Goal: Information Seeking & Learning: Learn about a topic

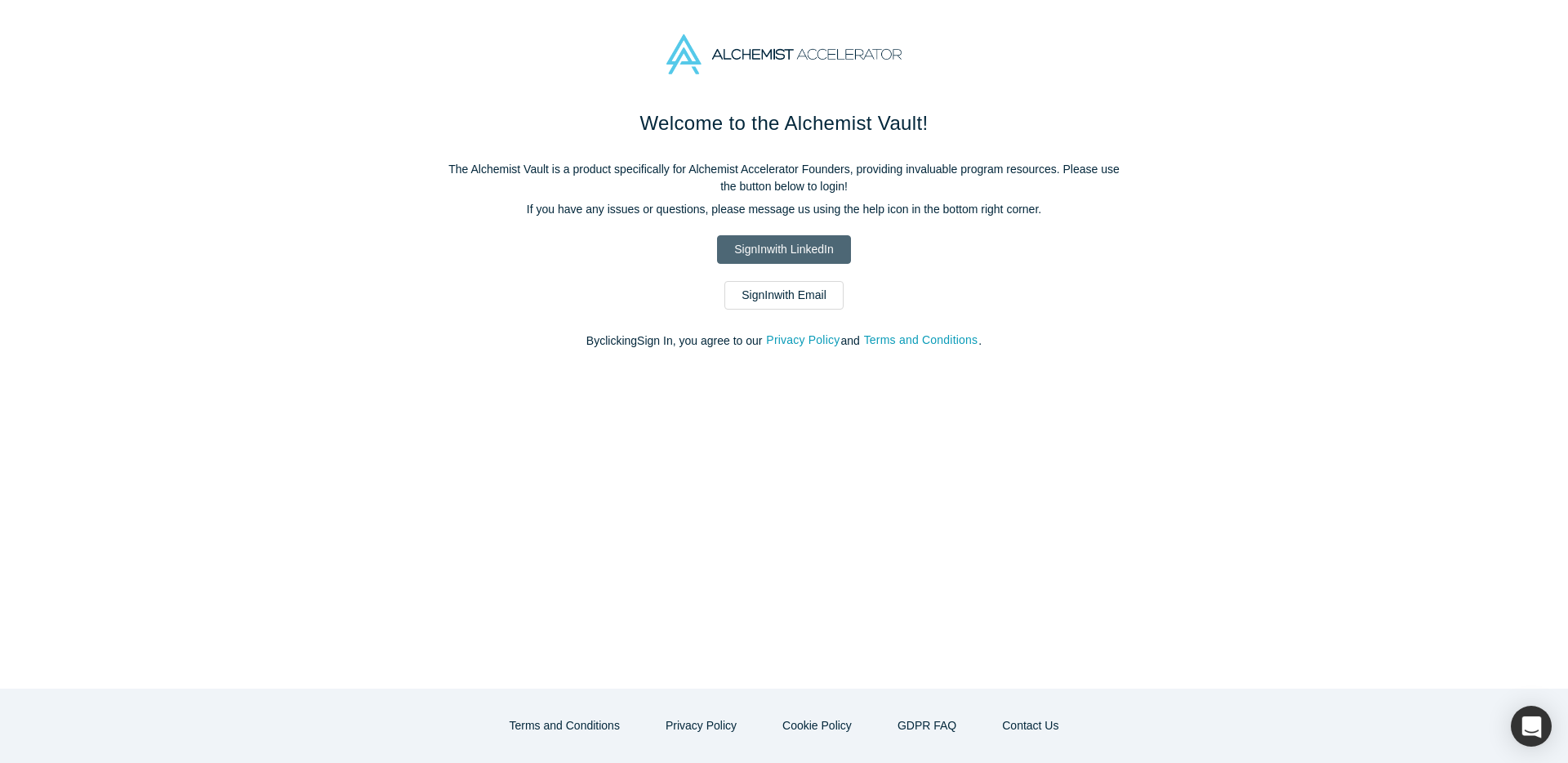
click at [774, 250] on link "Sign In with LinkedIn" at bounding box center [784, 249] width 133 height 28
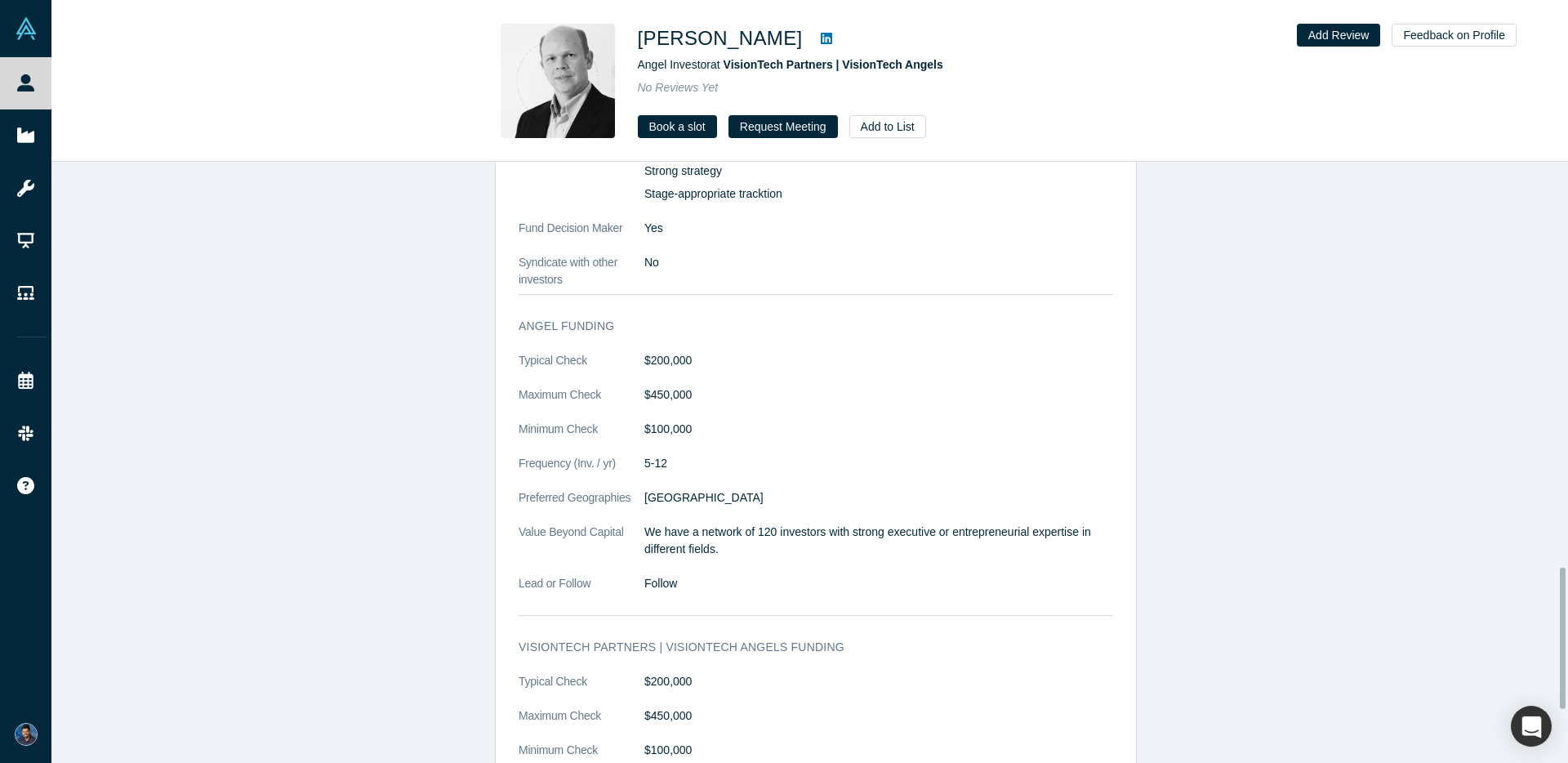
scroll to position [1727, 0]
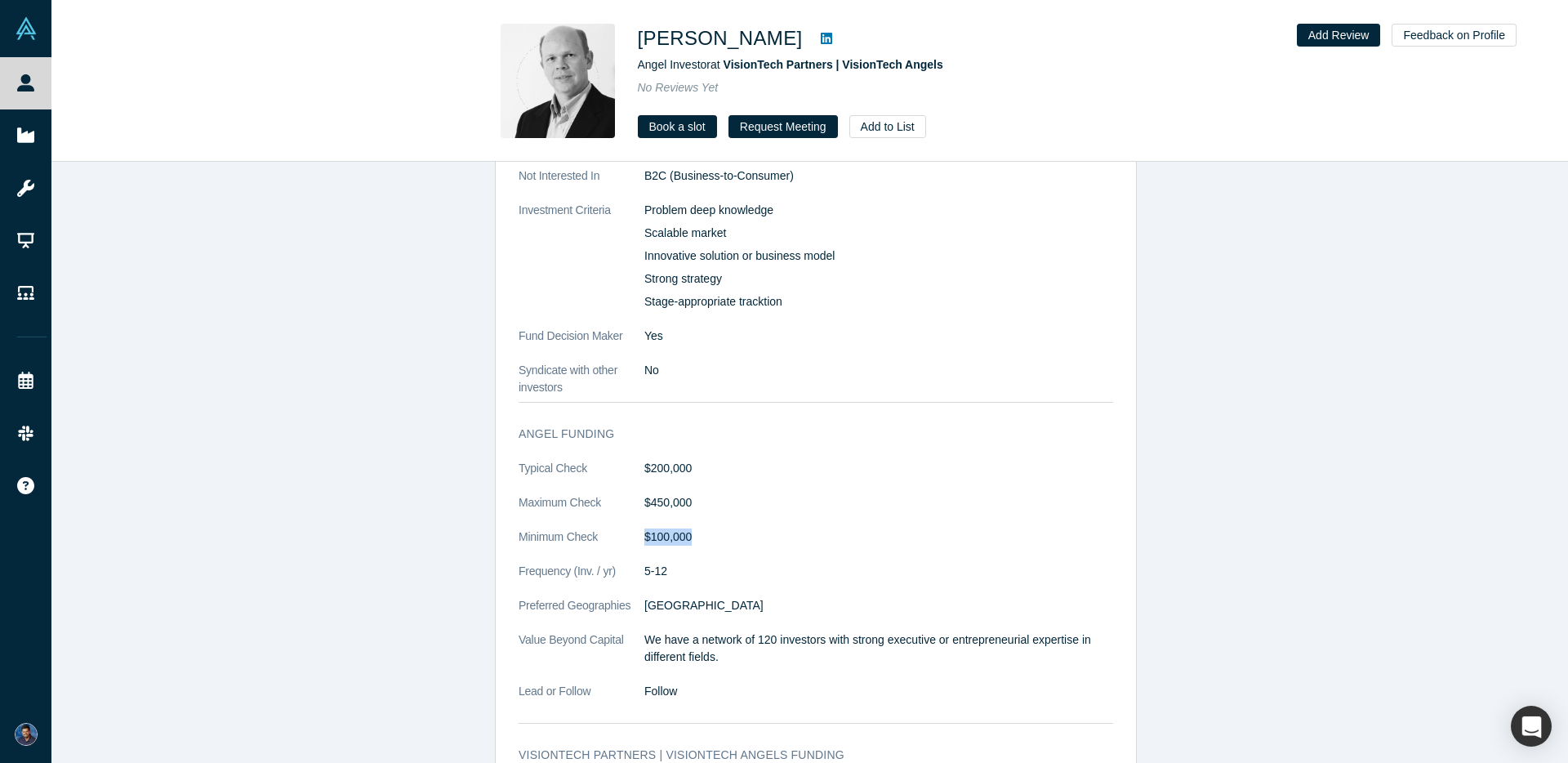
drag, startPoint x: 636, startPoint y: 540, endPoint x: 734, endPoint y: 537, distance: 98.0
click at [733, 539] on dl "Typical Check $200,000 Maximum Check $450,000 Minimum Check $100,000 Frequency …" at bounding box center [816, 588] width 594 height 257
click at [734, 537] on dd "$100,000" at bounding box center [879, 536] width 469 height 17
drag, startPoint x: 668, startPoint y: 574, endPoint x: 595, endPoint y: 575, distance: 73.0
click at [595, 575] on dl "Typical Check $200,000 Maximum Check $450,000 Minimum Check $100,000 Frequency …" at bounding box center [816, 588] width 594 height 257
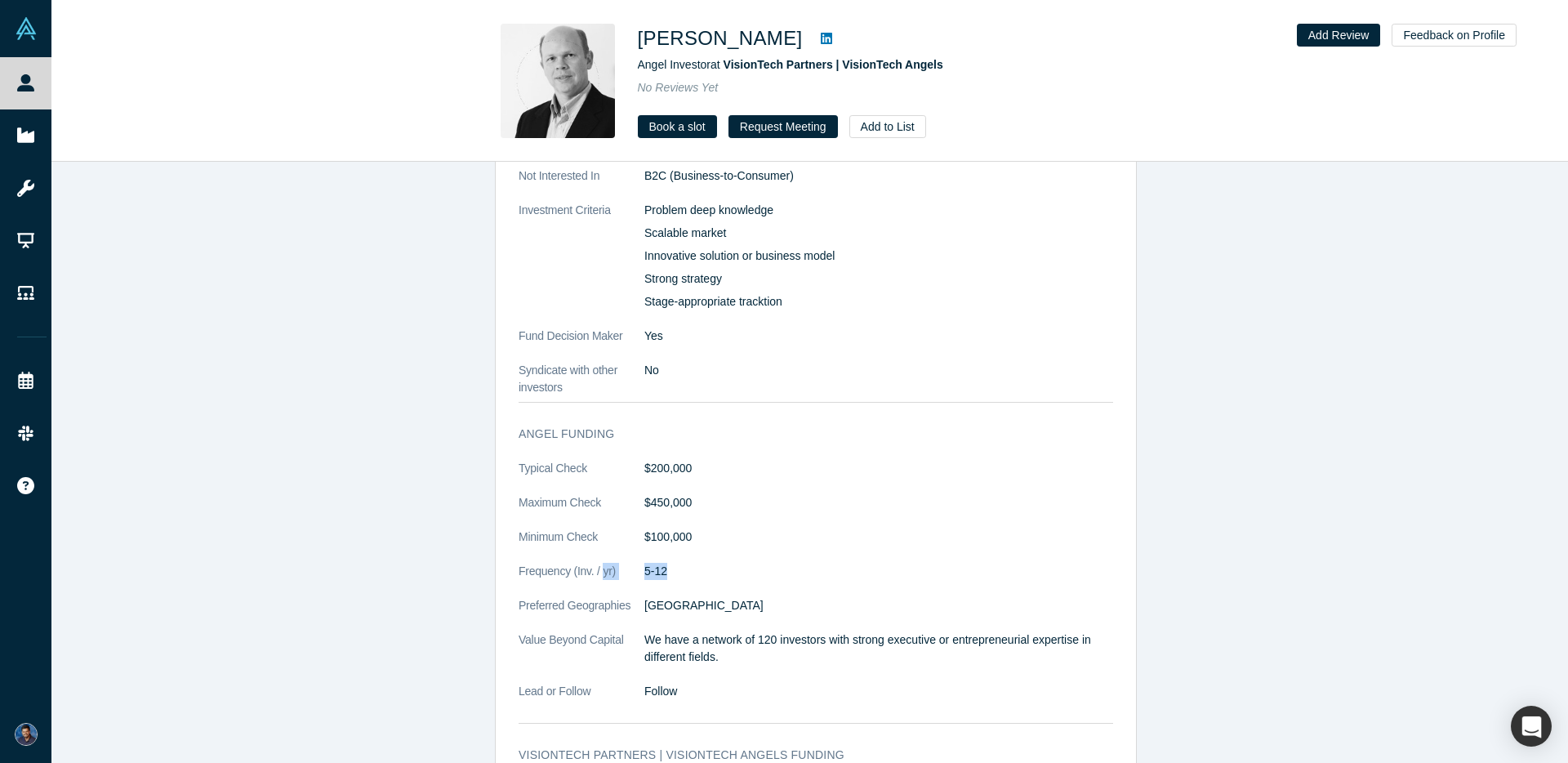
click at [793, 564] on dd "5-12" at bounding box center [879, 571] width 469 height 17
drag, startPoint x: 743, startPoint y: 566, endPoint x: 672, endPoint y: 573, distance: 71.3
click at [647, 577] on dd "5-12" at bounding box center [879, 571] width 469 height 17
click at [766, 564] on dd "5-12" at bounding box center [879, 571] width 469 height 17
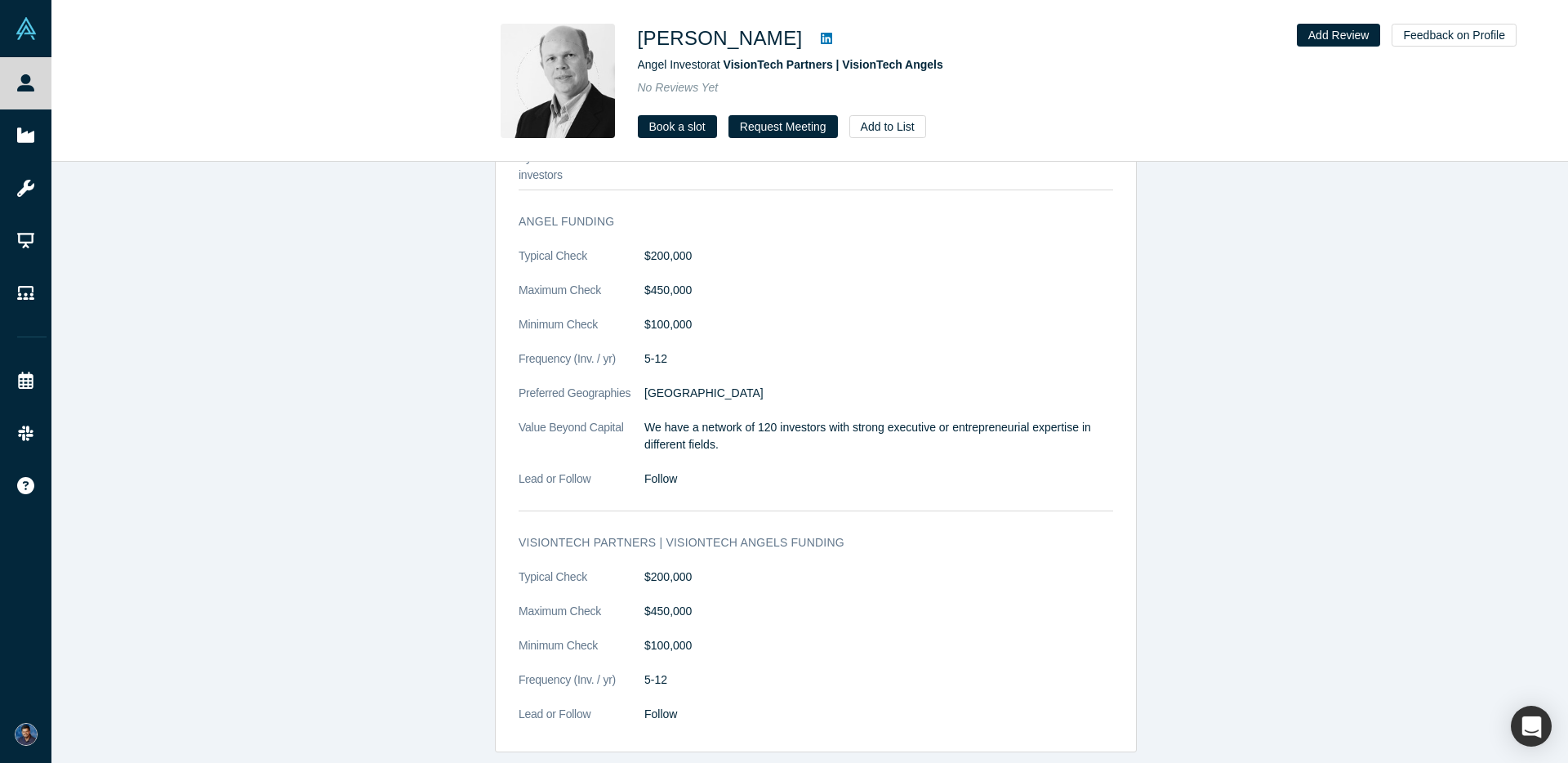
click at [838, 31] on link at bounding box center [826, 38] width 25 height 20
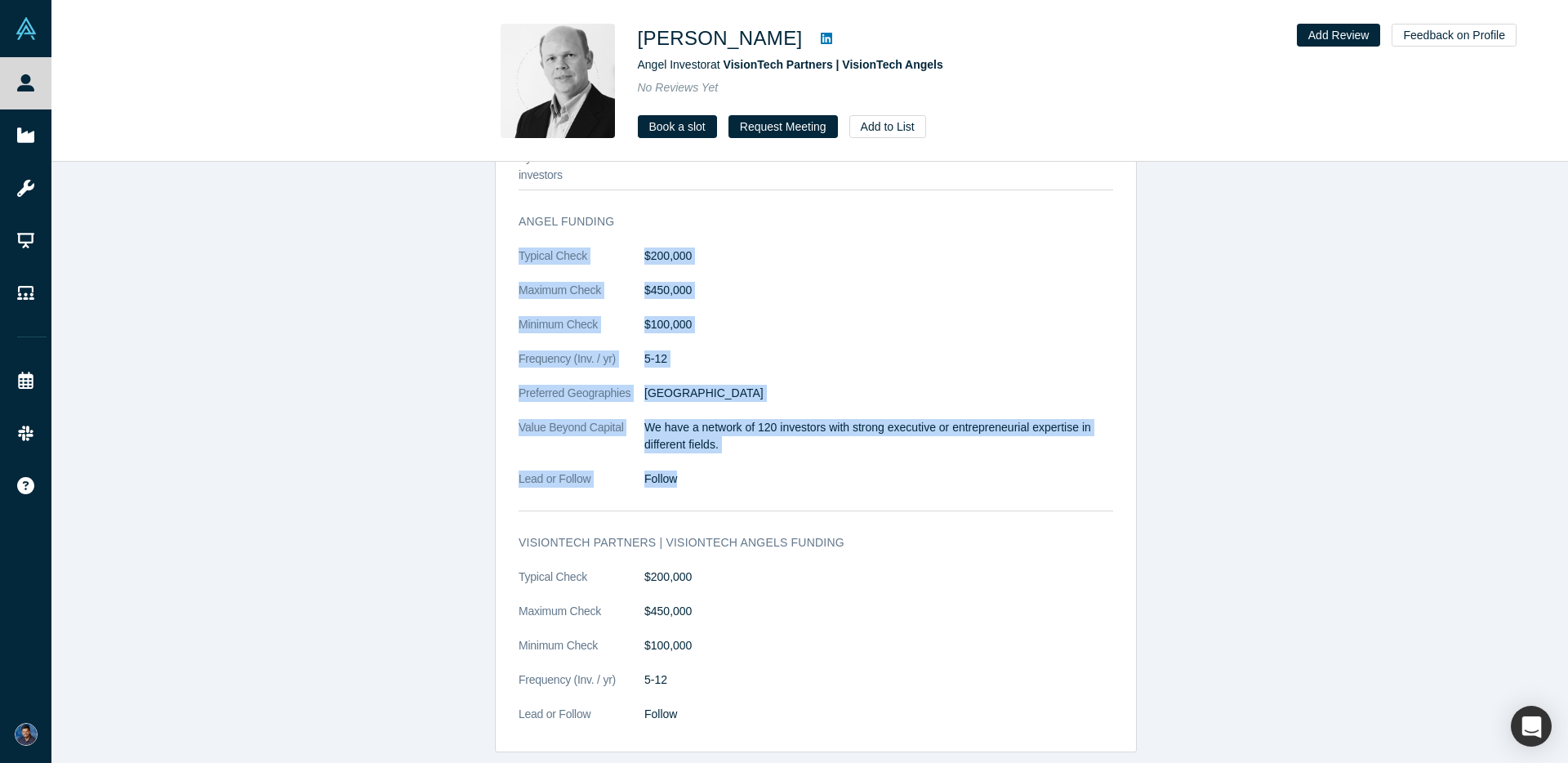
drag, startPoint x: 510, startPoint y: 236, endPoint x: 803, endPoint y: 471, distance: 375.6
click at [803, 471] on div "Angel Funding Typical Check $200,000 Maximum Check $450,000 Minimum Check $100,…" at bounding box center [815, 362] width 640 height 321
copy dl "Typical Check $200,000 Maximum Check $450,000 Minimum Check $100,000 Frequency …"
click at [671, 471] on dd "Follow" at bounding box center [879, 479] width 469 height 17
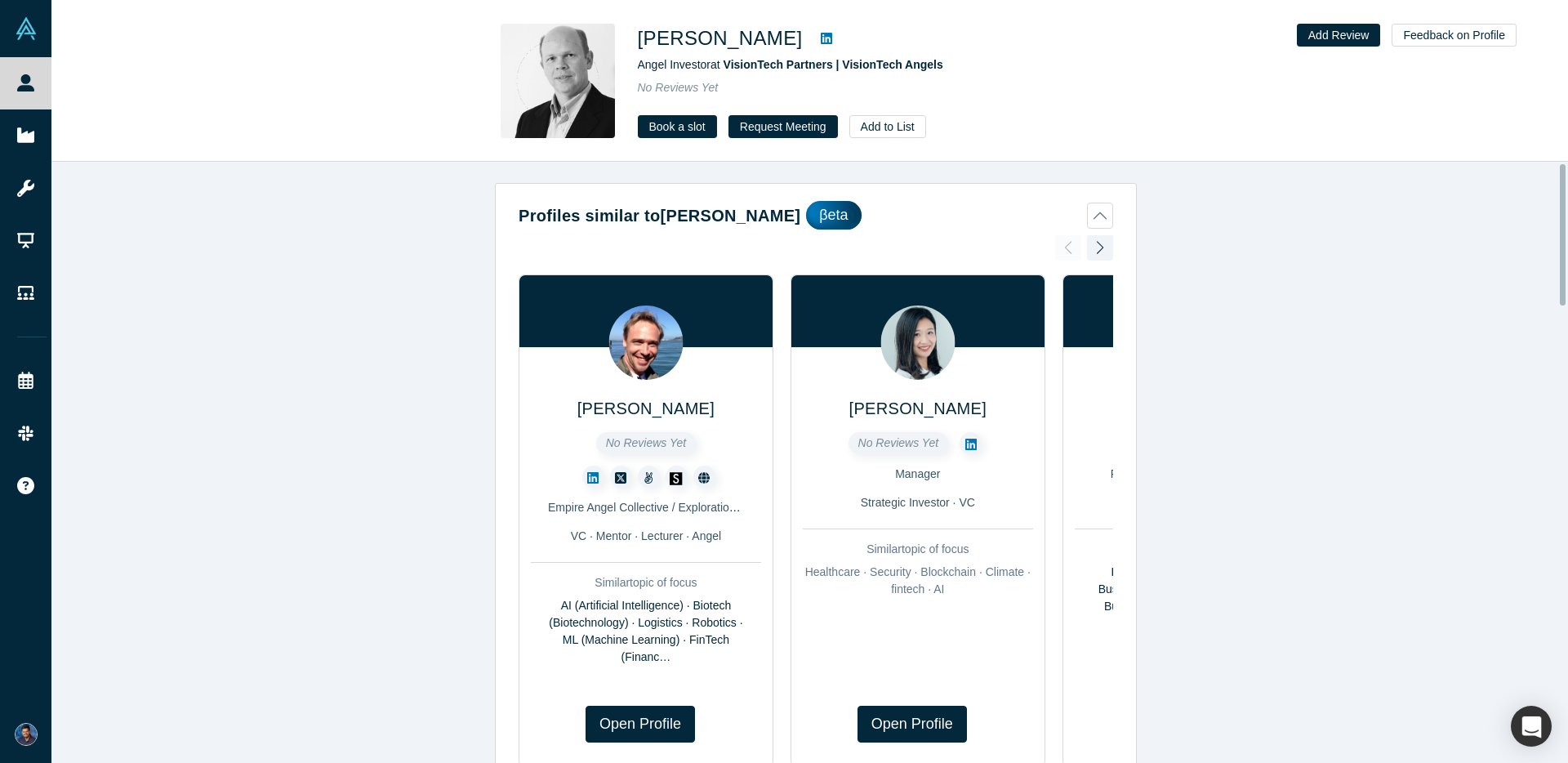
scroll to position [0, 0]
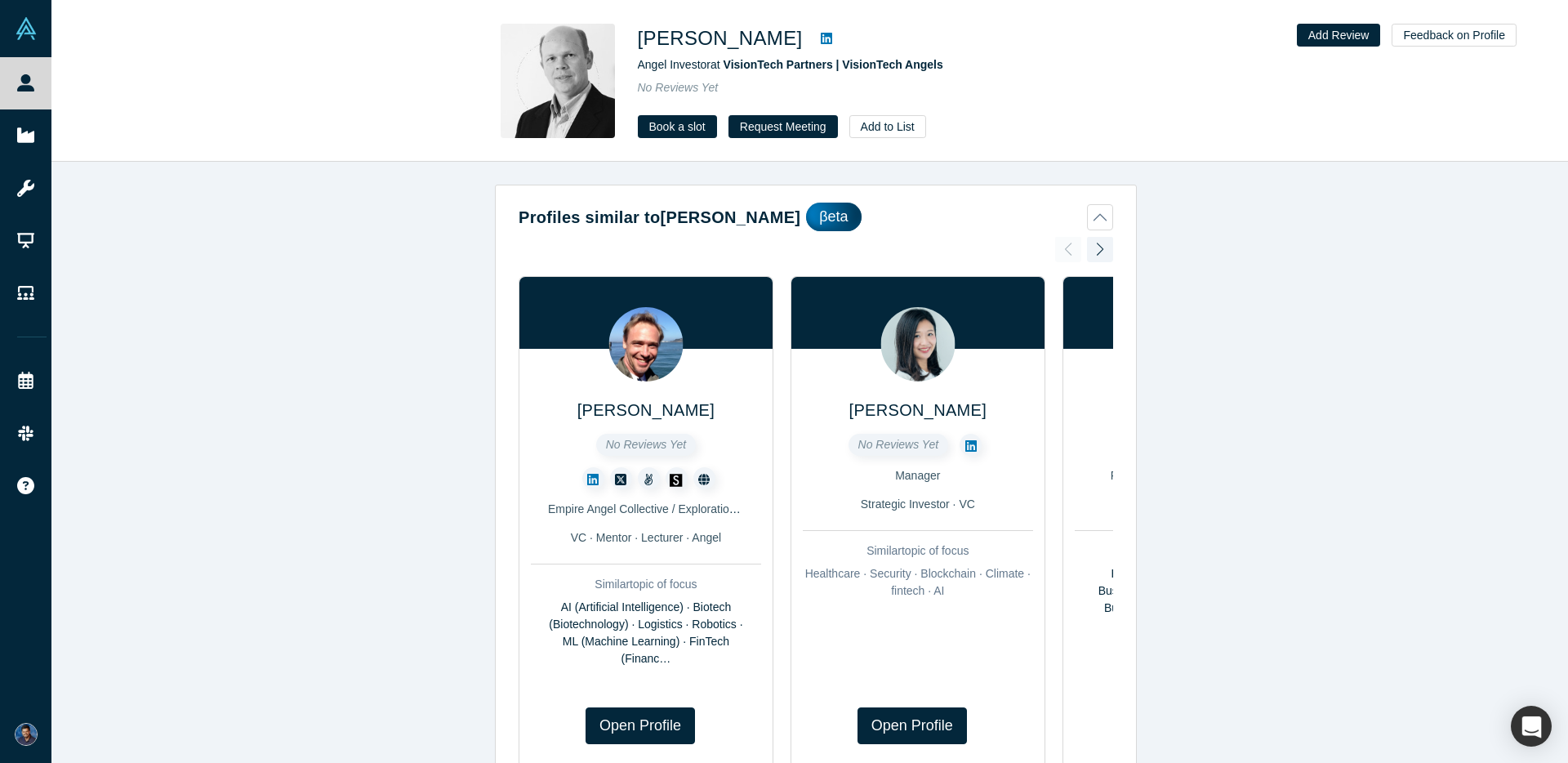
click at [900, 333] on img at bounding box center [918, 344] width 75 height 75
click at [914, 345] on img at bounding box center [918, 344] width 75 height 75
drag, startPoint x: 1324, startPoint y: 266, endPoint x: 1343, endPoint y: 211, distance: 58.2
click at [1325, 264] on div "Profiles similar to [PERSON_NAME] βeta [PERSON_NAME] No Reviews Yet Empire Ange…" at bounding box center [815, 468] width 1529 height 613
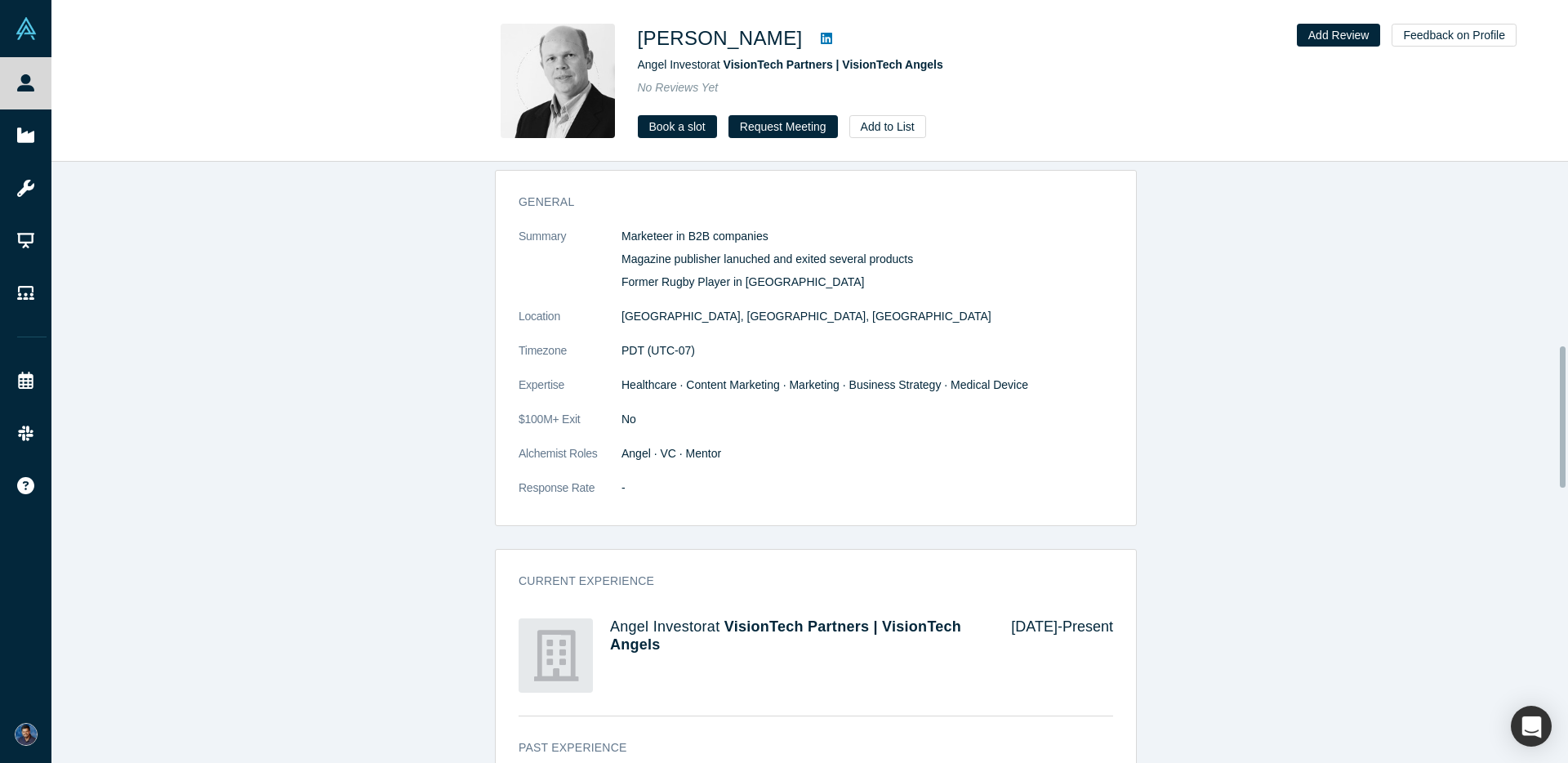
scroll to position [993, 0]
